Goal: Task Accomplishment & Management: Use online tool/utility

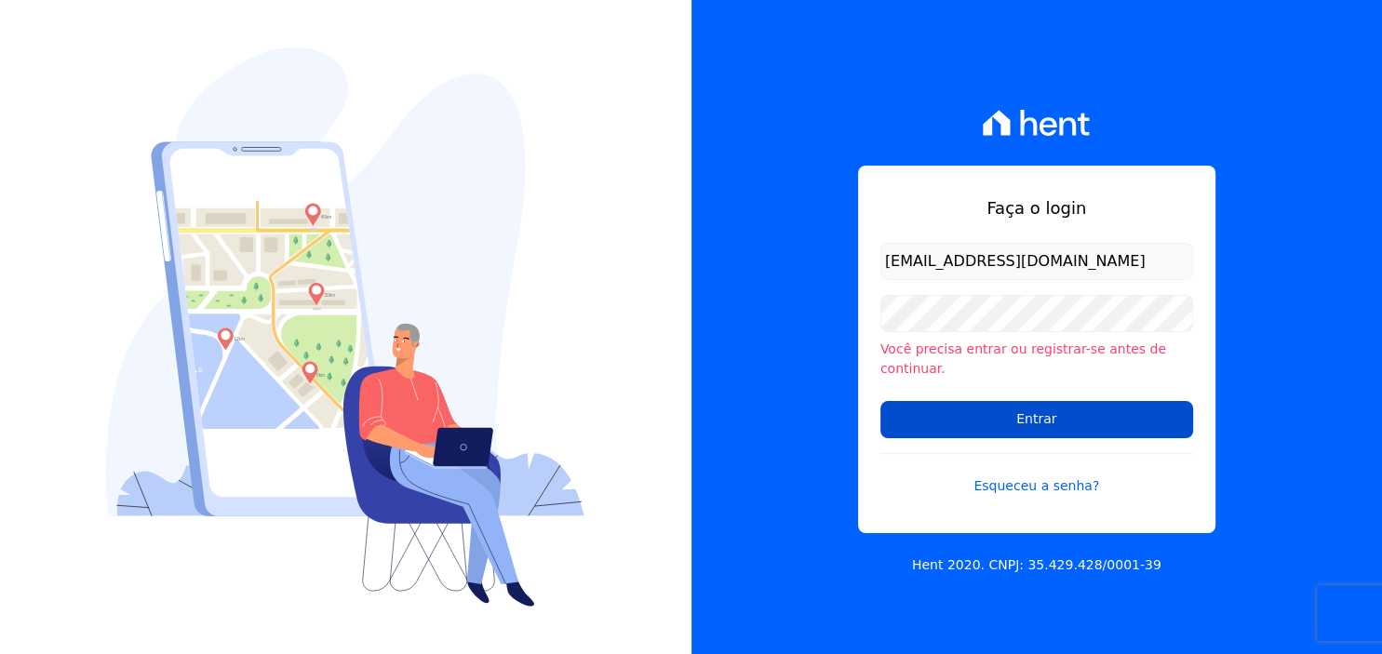
click at [1074, 409] on input "Entrar" at bounding box center [1037, 419] width 313 height 37
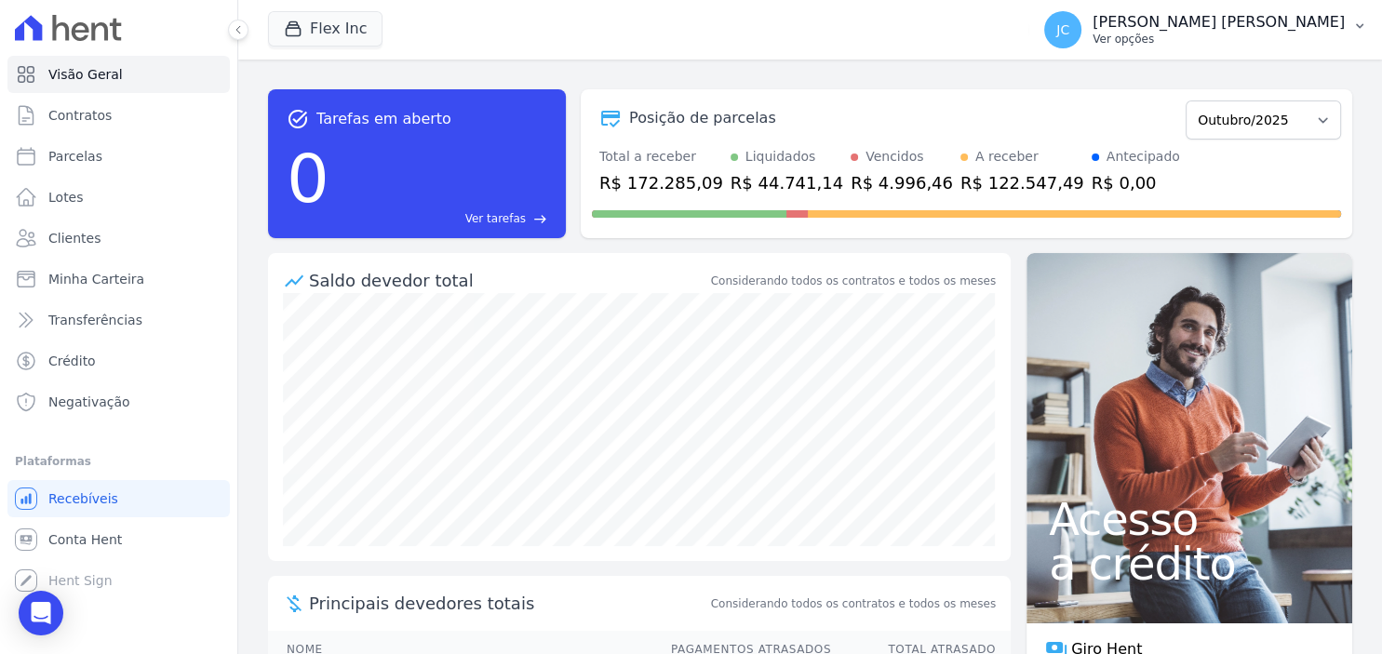
click at [1247, 43] on p "Ver opções" at bounding box center [1219, 39] width 252 height 15
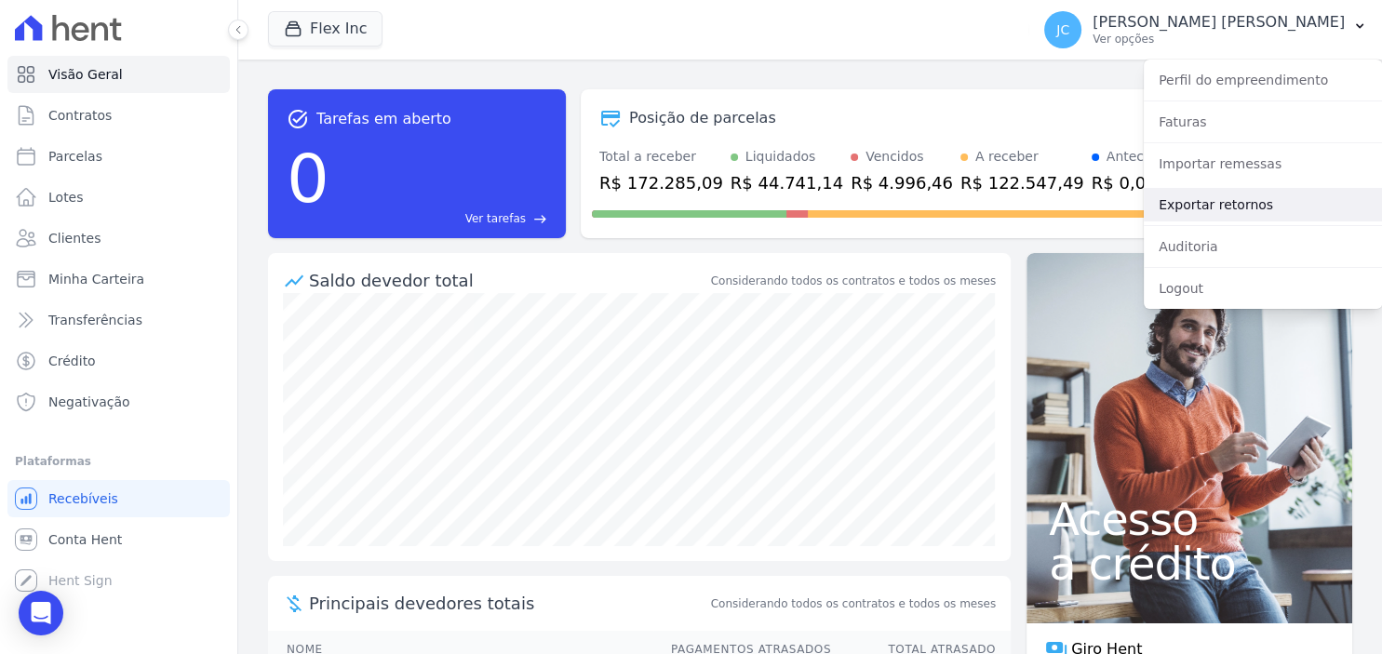
click at [1229, 202] on link "Exportar retornos" at bounding box center [1263, 205] width 238 height 34
